Goal: Information Seeking & Learning: Learn about a topic

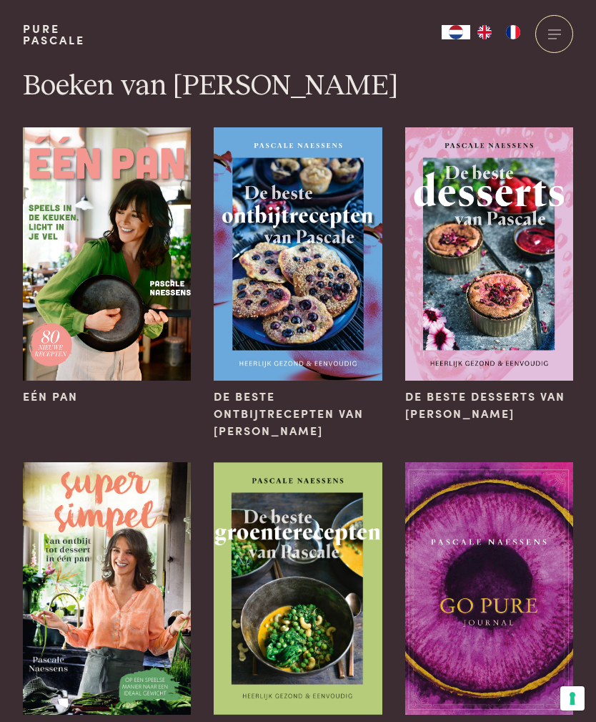
click at [67, 242] on img at bounding box center [107, 253] width 168 height 252
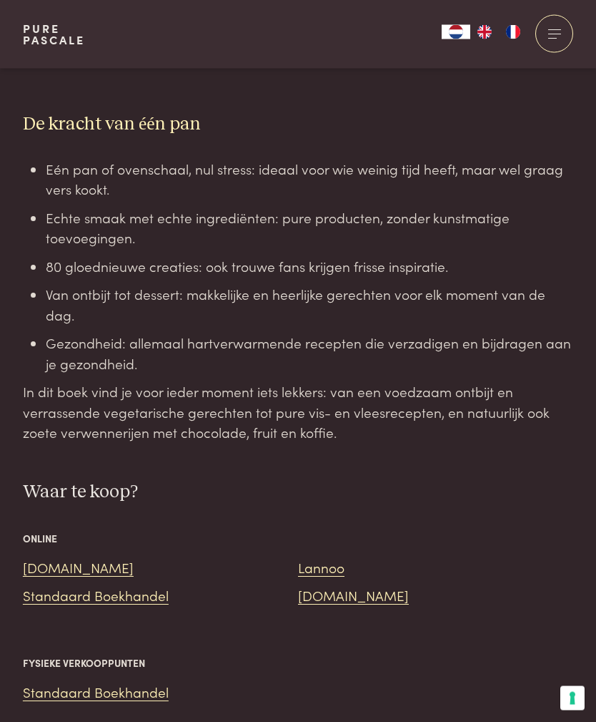
scroll to position [1077, 0]
click at [54, 557] on link "Bol.com" at bounding box center [78, 566] width 111 height 19
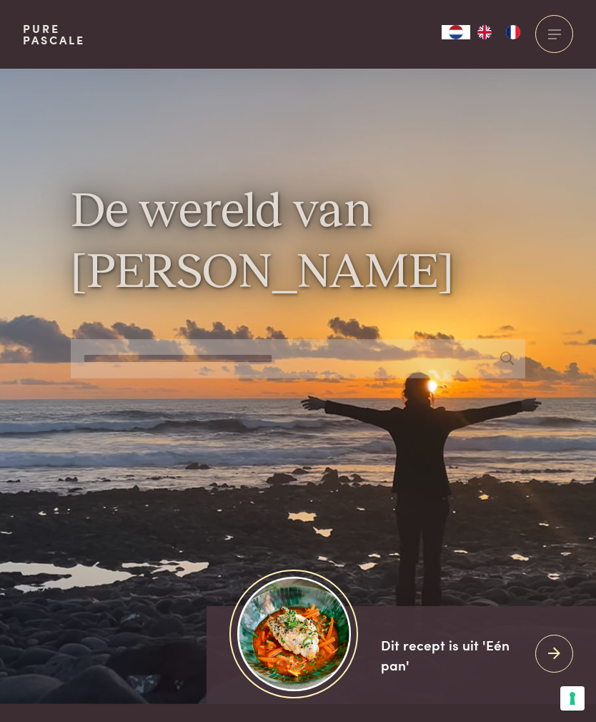
click at [557, 51] on div at bounding box center [555, 34] width 38 height 38
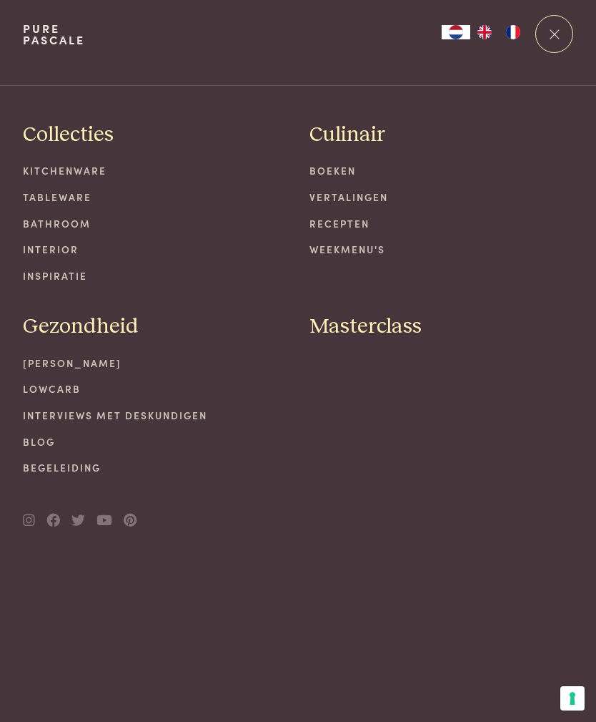
click at [89, 355] on link "[PERSON_NAME]" at bounding box center [155, 362] width 264 height 15
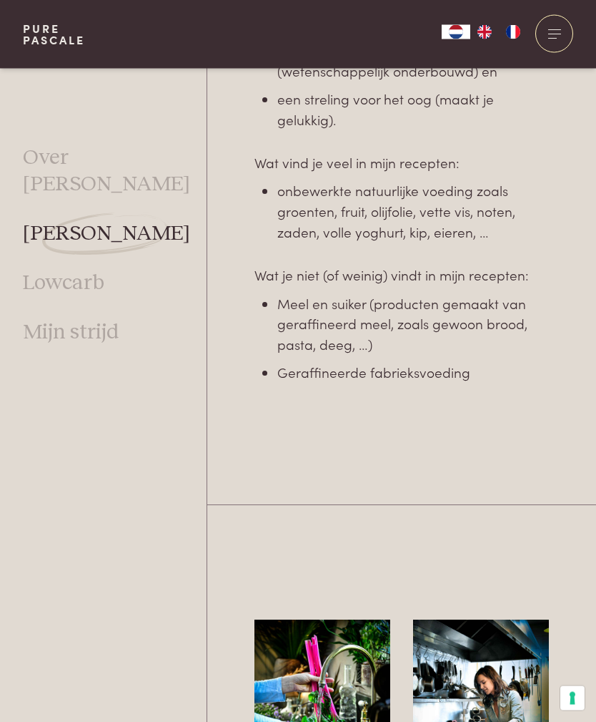
scroll to position [1237, 0]
click at [82, 270] on link "Lowcarb" at bounding box center [64, 283] width 82 height 26
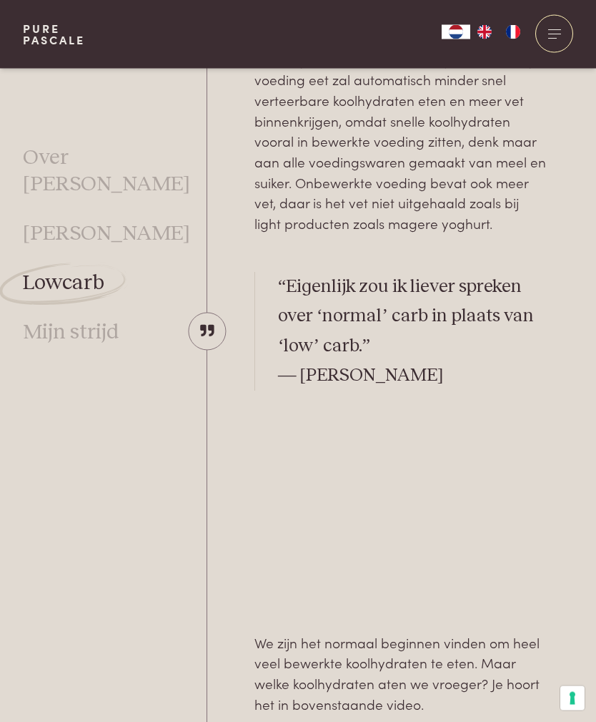
scroll to position [868, 0]
click at [100, 320] on link "Mijn strijd" at bounding box center [71, 333] width 97 height 26
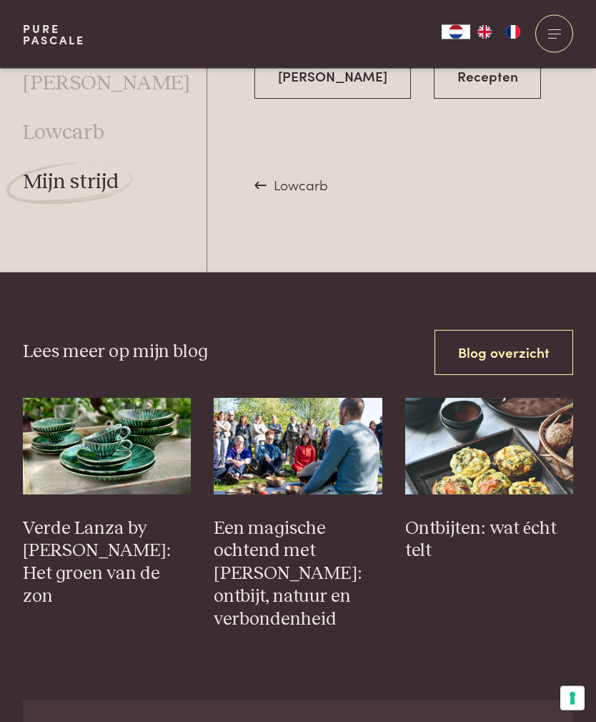
scroll to position [4030, 0]
click at [536, 330] on link "Blog overzicht" at bounding box center [504, 352] width 139 height 45
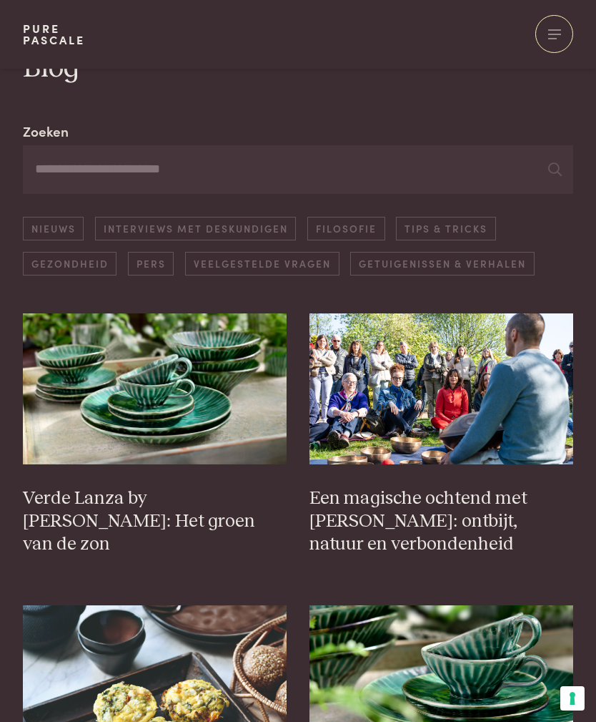
click at [251, 230] on link "Interviews met deskundigen" at bounding box center [195, 229] width 201 height 24
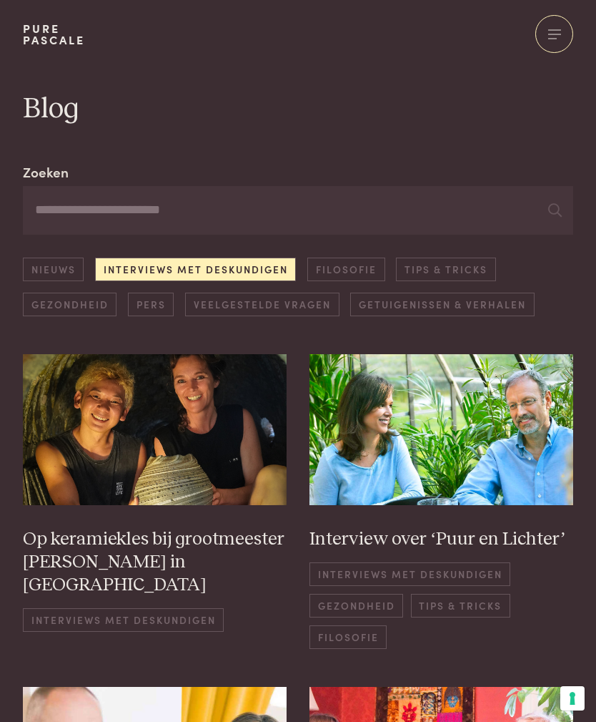
click at [448, 273] on link "Tips & Tricks" at bounding box center [445, 269] width 99 height 24
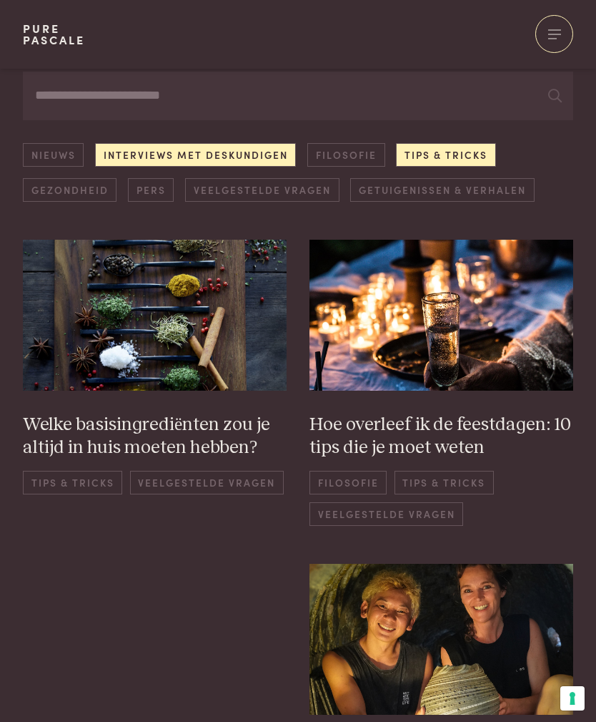
scroll to position [161, 0]
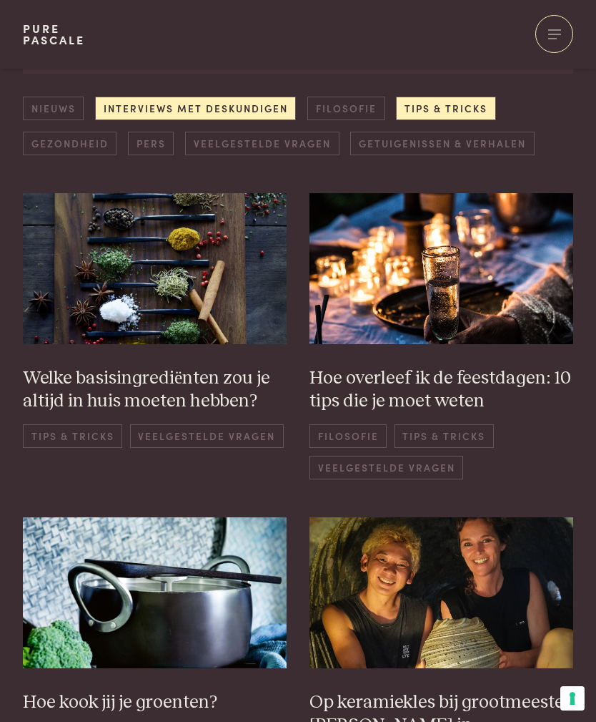
click at [235, 341] on img at bounding box center [155, 268] width 264 height 151
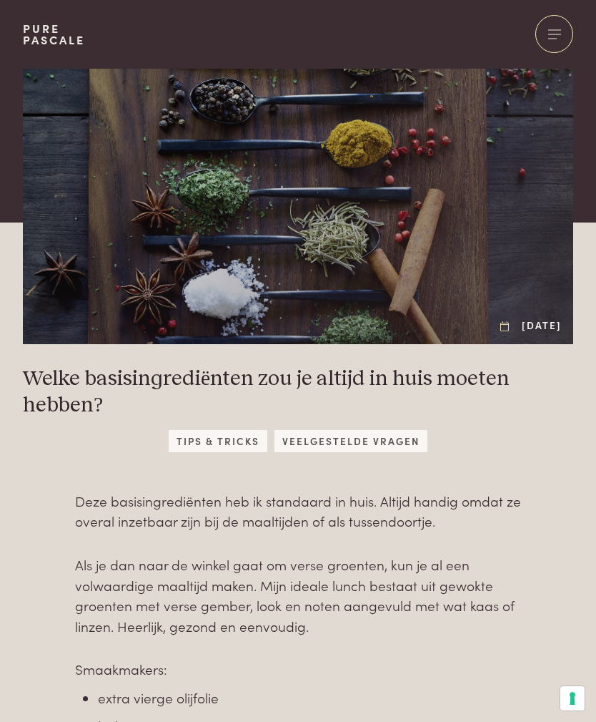
click at [405, 437] on span "Veelgestelde vragen" at bounding box center [351, 441] width 152 height 22
click at [379, 443] on span "Veelgestelde vragen" at bounding box center [351, 441] width 152 height 22
click at [378, 443] on span "Veelgestelde vragen" at bounding box center [351, 441] width 152 height 22
click at [379, 433] on span "Veelgestelde vragen" at bounding box center [351, 441] width 152 height 22
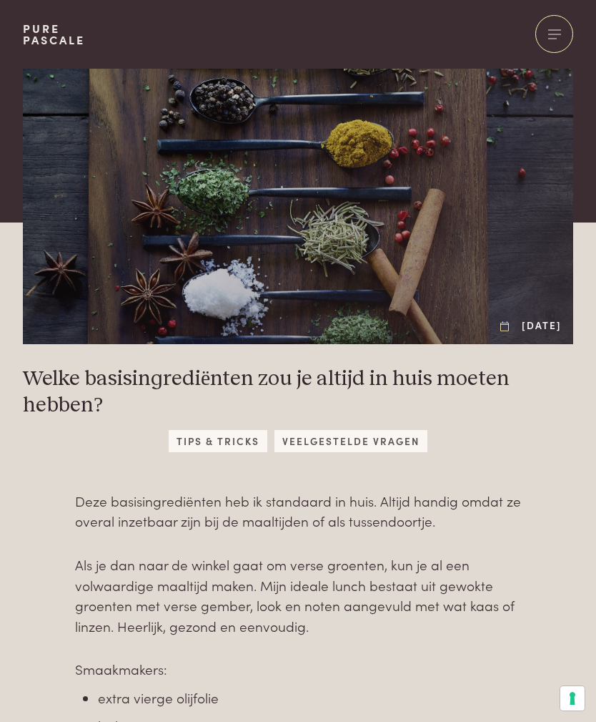
click at [544, 46] on div at bounding box center [555, 34] width 38 height 38
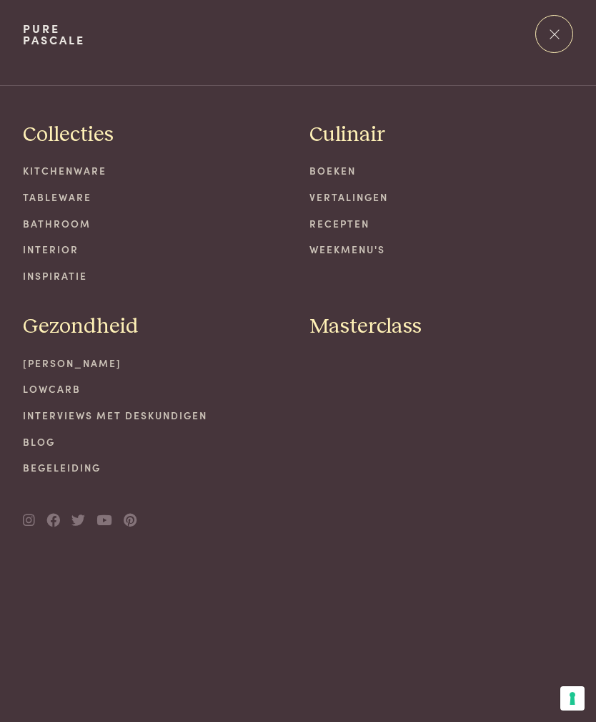
click at [29, 227] on link "Bathroom" at bounding box center [155, 223] width 264 height 15
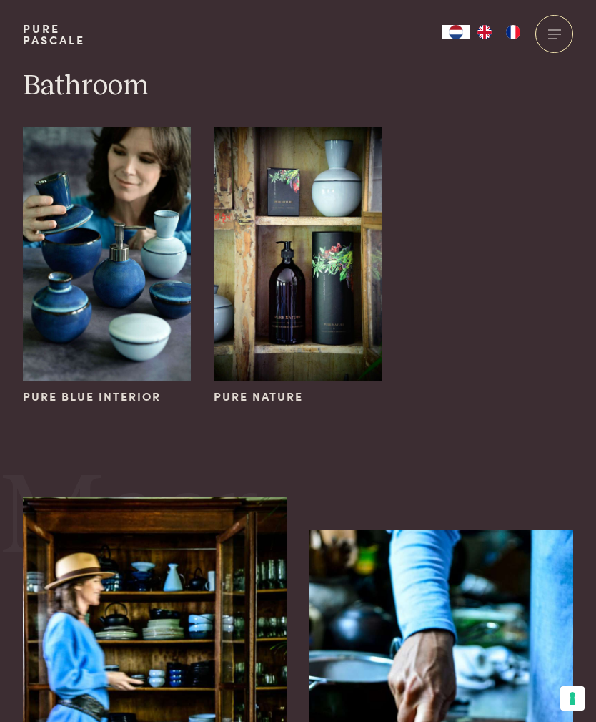
click at [558, 37] on div at bounding box center [555, 34] width 38 height 38
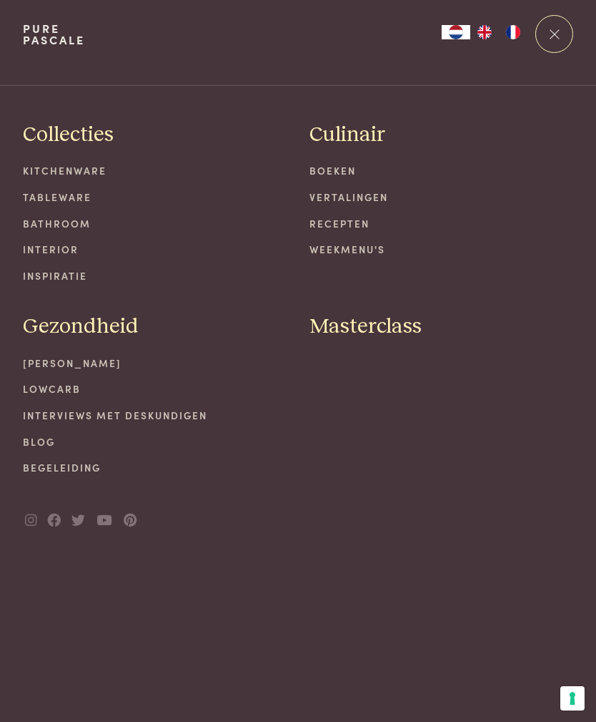
click at [375, 245] on link "Weekmenu's" at bounding box center [442, 249] width 264 height 15
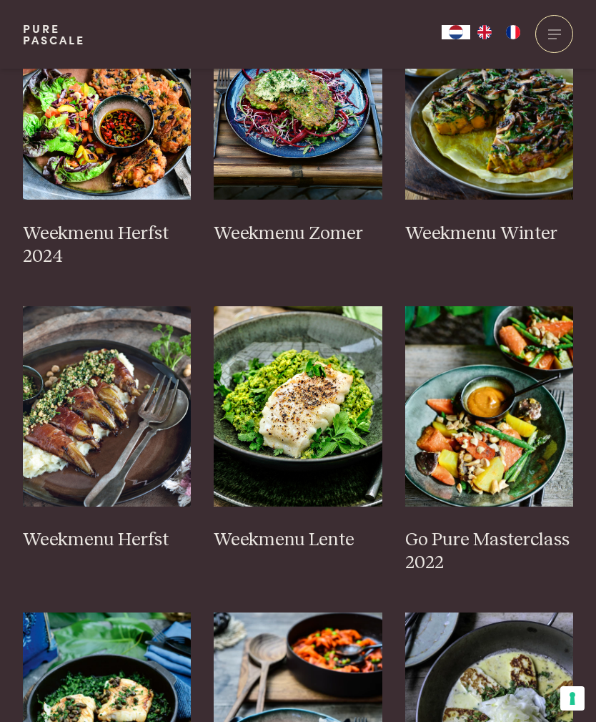
scroll to position [540, 0]
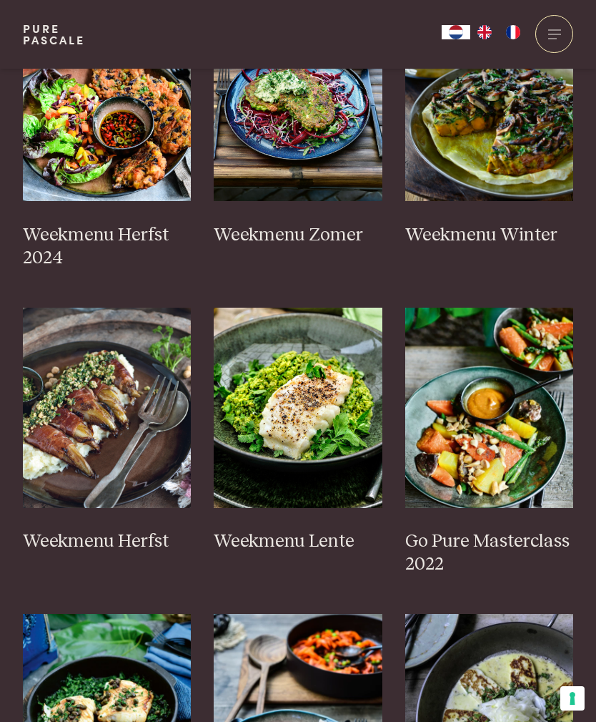
click at [129, 456] on img at bounding box center [107, 407] width 169 height 200
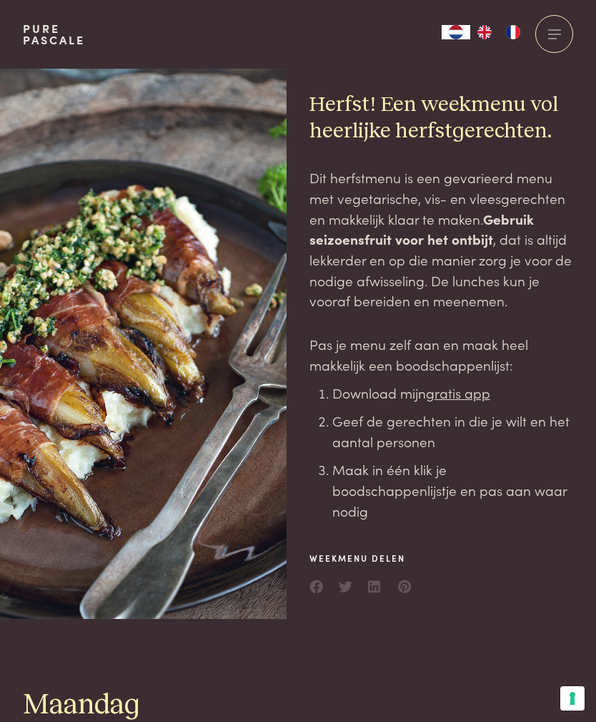
click at [558, 37] on div at bounding box center [555, 34] width 38 height 38
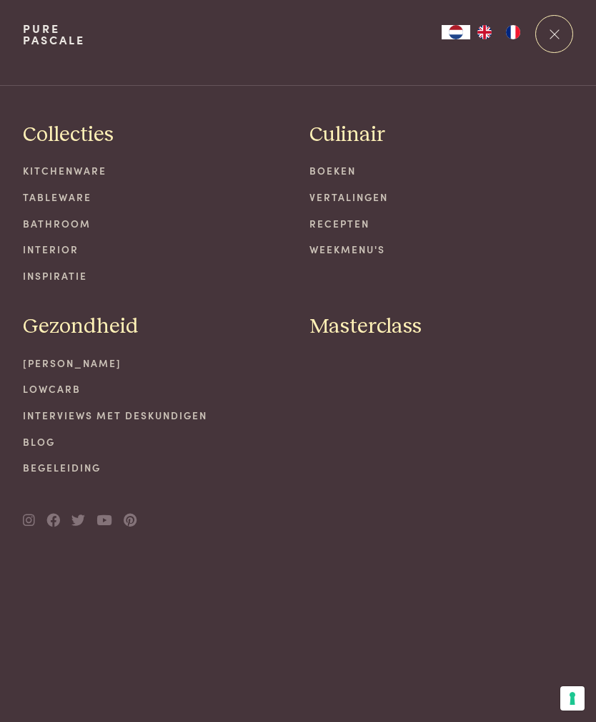
click at [103, 174] on link "Kitchenware" at bounding box center [155, 170] width 264 height 15
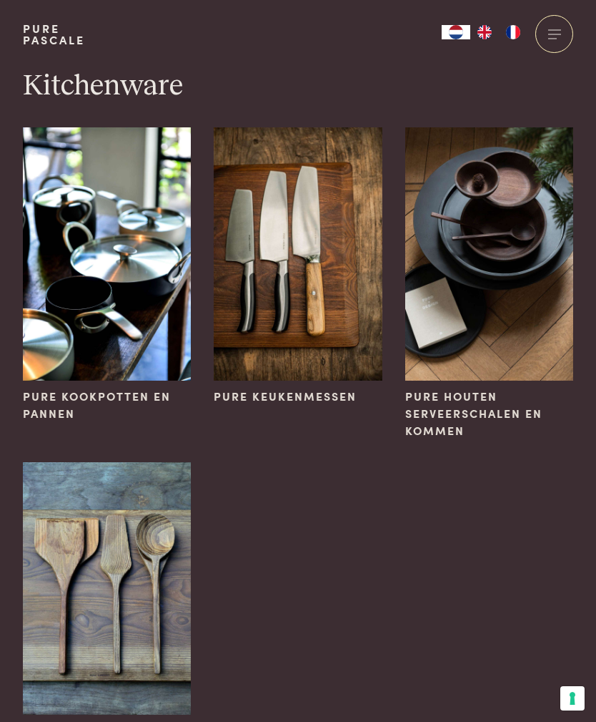
click at [516, 278] on img at bounding box center [489, 253] width 168 height 252
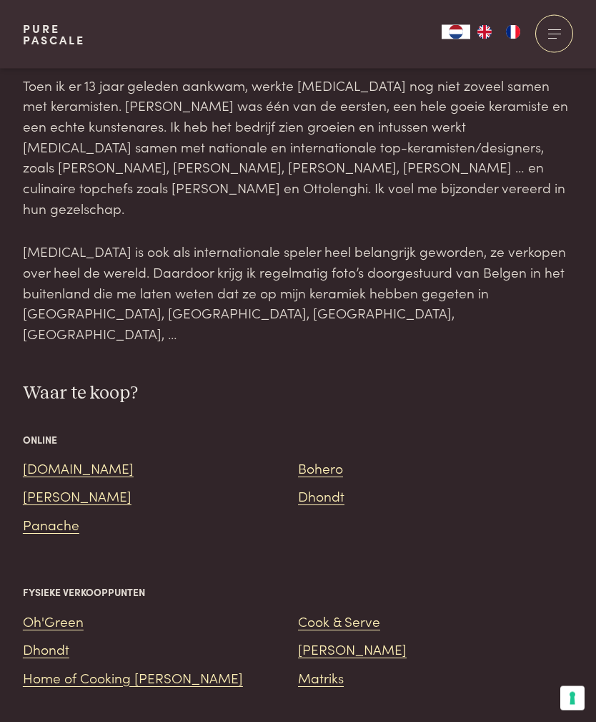
scroll to position [1482, 0]
click at [64, 458] on link "[DOMAIN_NAME]" at bounding box center [78, 467] width 111 height 19
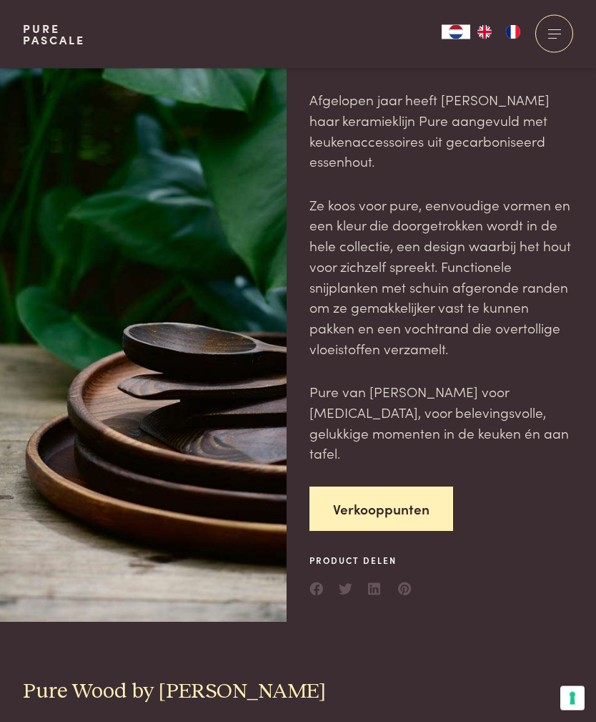
scroll to position [0, 0]
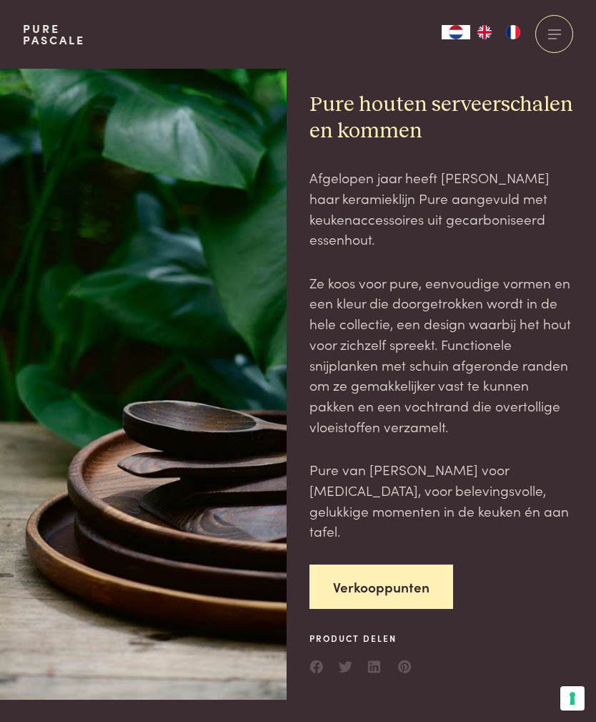
click at [555, 44] on div at bounding box center [555, 34] width 38 height 38
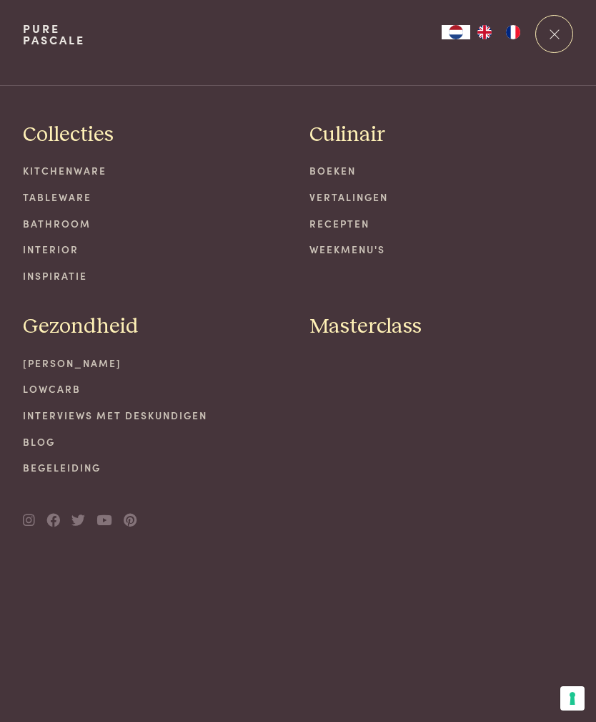
click at [72, 224] on link "Bathroom" at bounding box center [155, 223] width 264 height 15
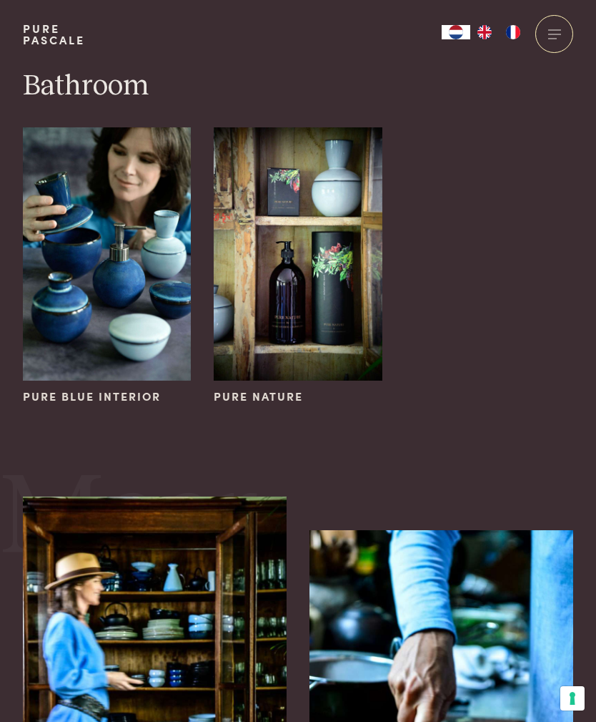
click at [539, 39] on div at bounding box center [555, 34] width 38 height 38
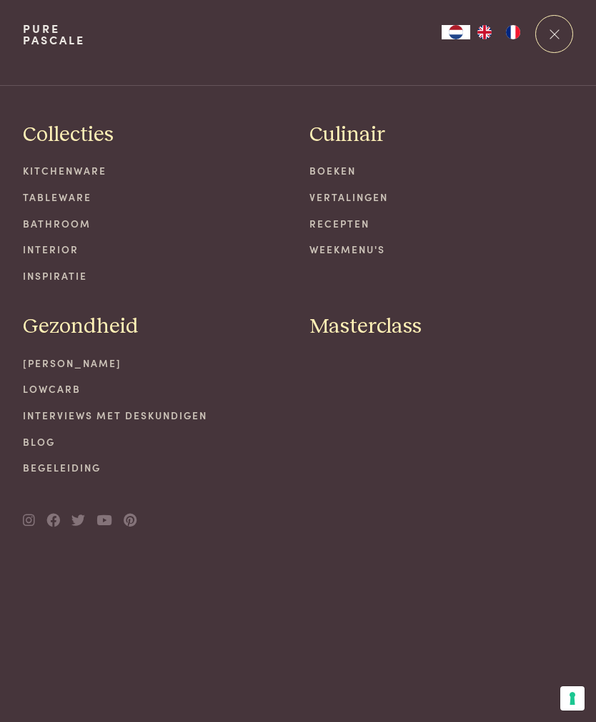
click at [170, 410] on link "Interviews met deskundigen" at bounding box center [155, 415] width 264 height 15
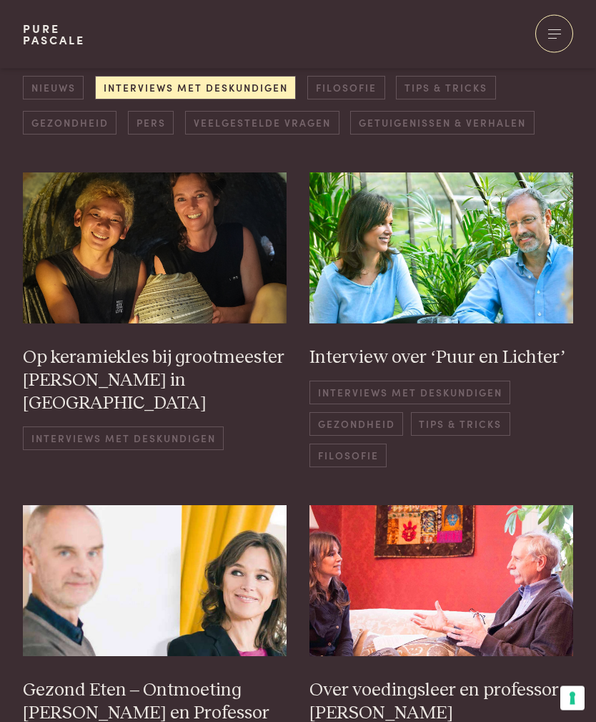
scroll to position [182, 0]
click at [503, 414] on span "Tips & Tricks" at bounding box center [460, 424] width 99 height 24
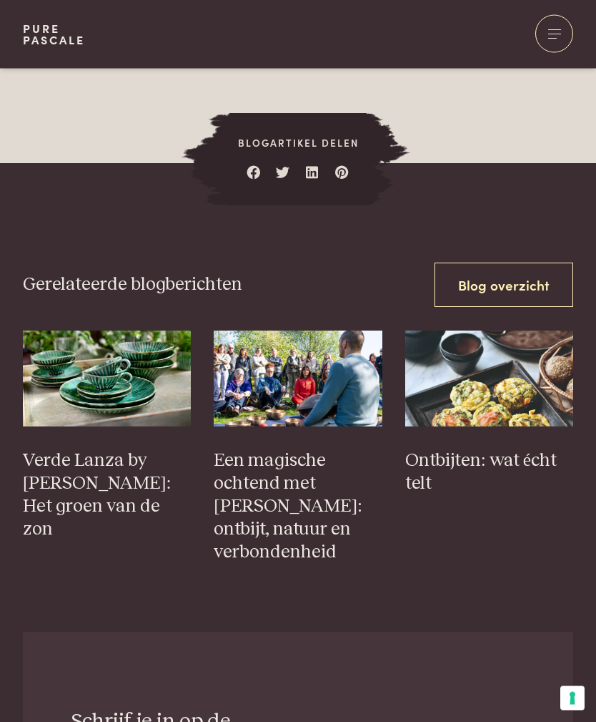
scroll to position [3593, 0]
click at [539, 449] on h3 "Ontbijten: wat écht telt" at bounding box center [489, 472] width 169 height 46
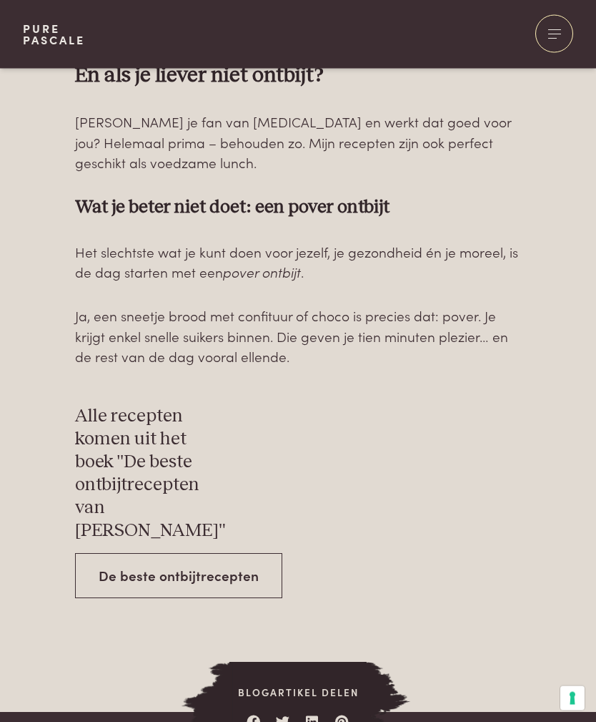
scroll to position [4044, 0]
click at [240, 553] on link "De beste ontbijtrecepten" at bounding box center [178, 575] width 207 height 45
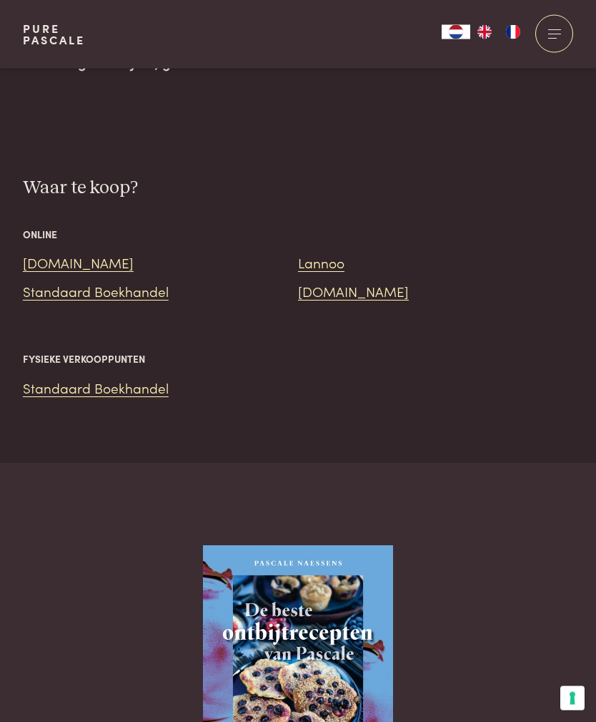
scroll to position [1668, 0]
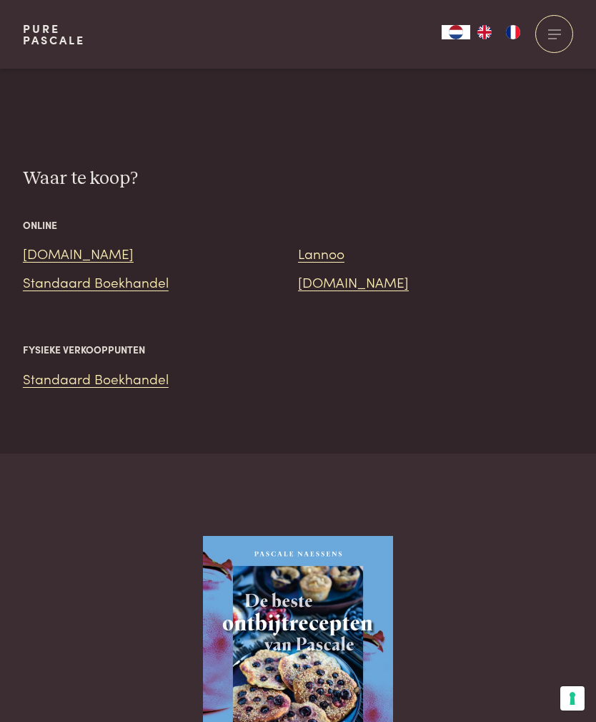
click at [61, 243] on link "[DOMAIN_NAME]" at bounding box center [78, 252] width 111 height 19
